Goal: Transaction & Acquisition: Purchase product/service

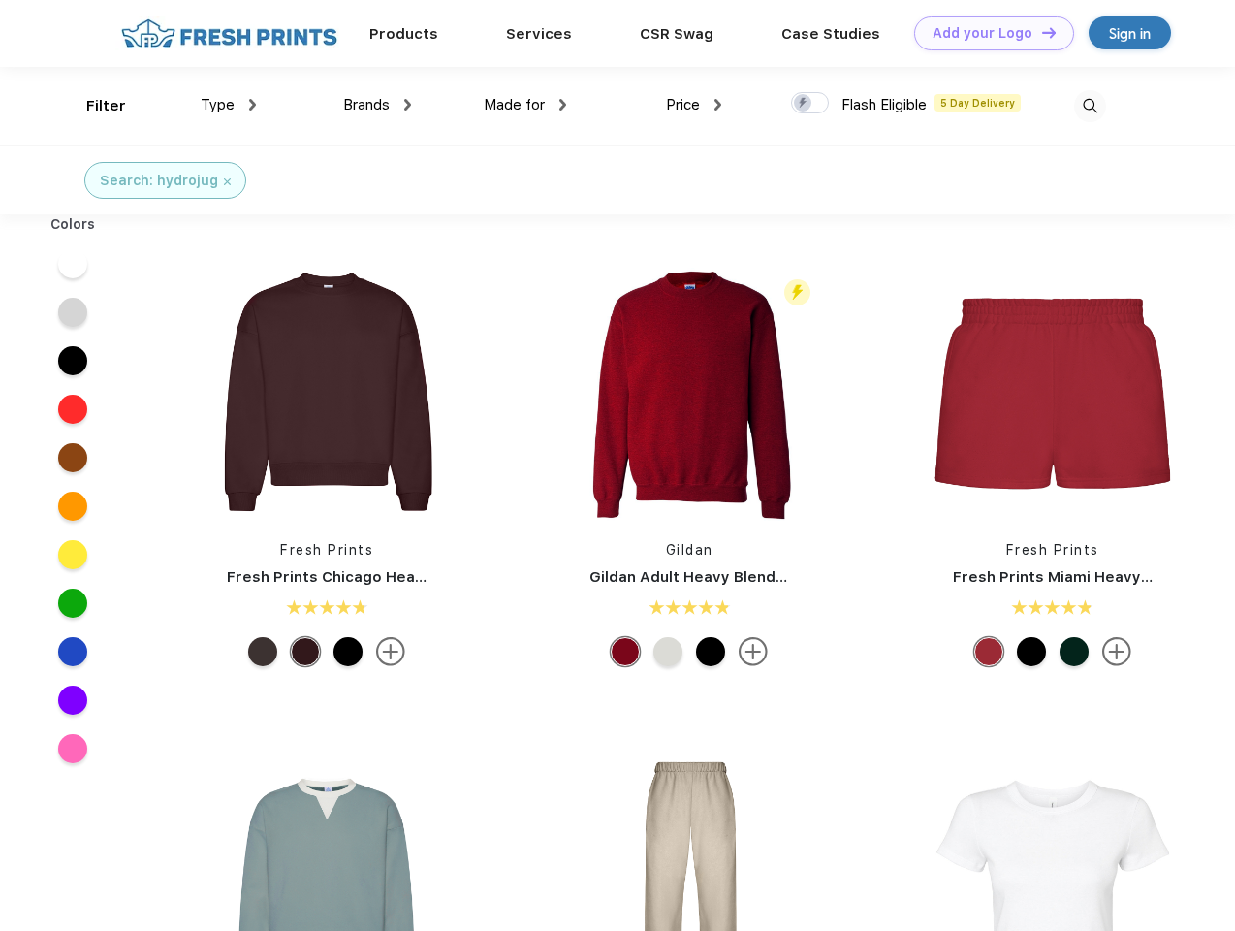
click at [987, 33] on link "Add your Logo Design Tool" at bounding box center [994, 33] width 160 height 34
click at [0, 0] on div "Design Tool" at bounding box center [0, 0] width 0 height 0
click at [1040, 32] on link "Add your Logo Design Tool" at bounding box center [994, 33] width 160 height 34
click at [93, 106] on div "Filter" at bounding box center [106, 106] width 40 height 22
click at [229, 105] on span "Type" at bounding box center [218, 104] width 34 height 17
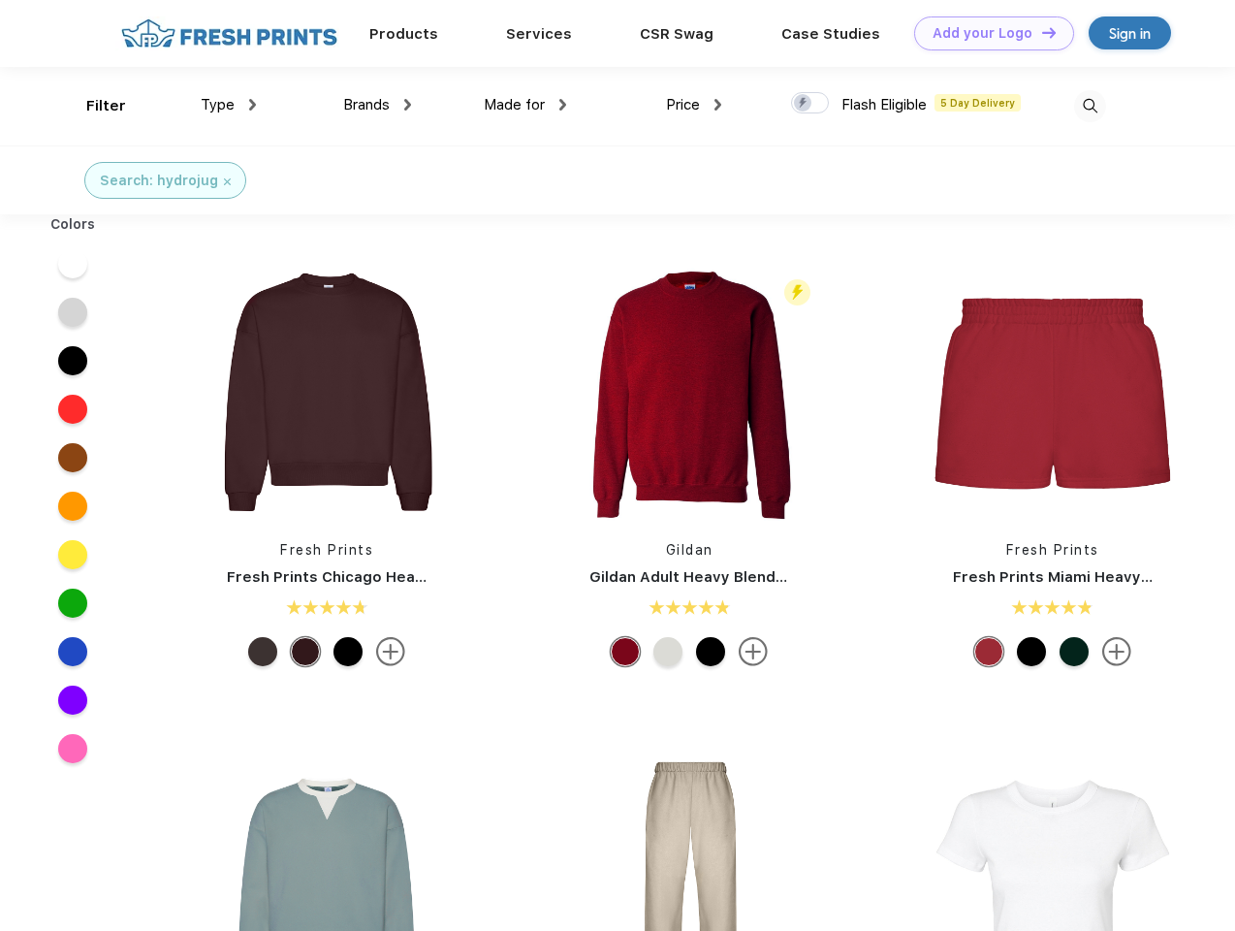
click at [377, 105] on span "Brands" at bounding box center [366, 104] width 47 height 17
click at [525, 105] on span "Made for" at bounding box center [514, 104] width 61 height 17
click at [694, 105] on span "Price" at bounding box center [683, 104] width 34 height 17
click at [811, 104] on div at bounding box center [810, 102] width 38 height 21
click at [804, 104] on input "checkbox" at bounding box center [797, 97] width 13 height 13
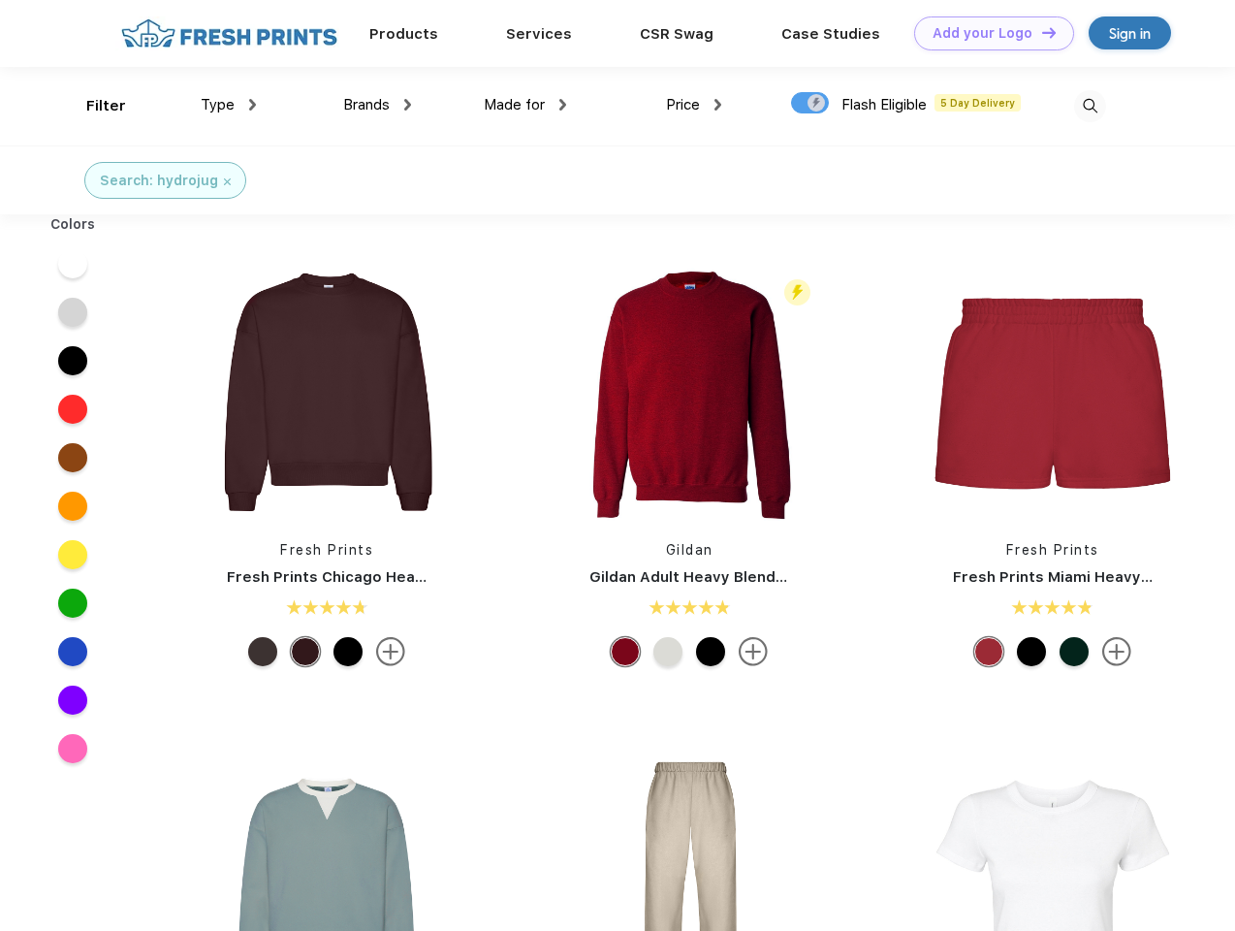
click at [1090, 106] on img at bounding box center [1090, 106] width 32 height 32
